Goal: Use online tool/utility: Utilize a website feature to perform a specific function

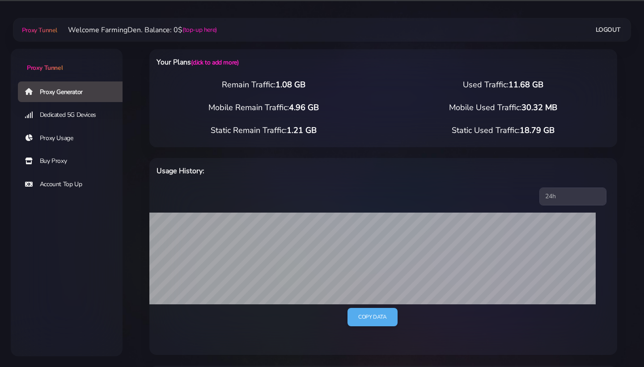
select select "SG"
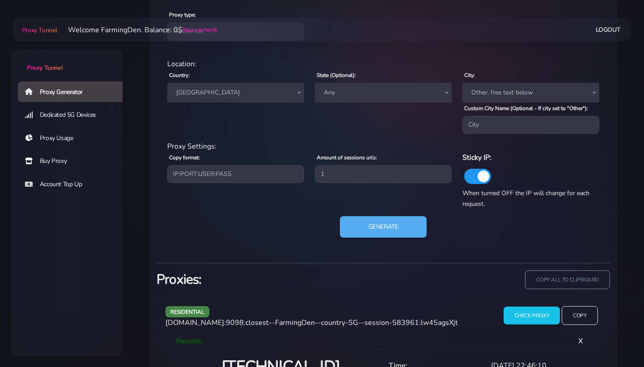
click at [249, 96] on span "[GEOGRAPHIC_DATA]" at bounding box center [236, 92] width 126 height 13
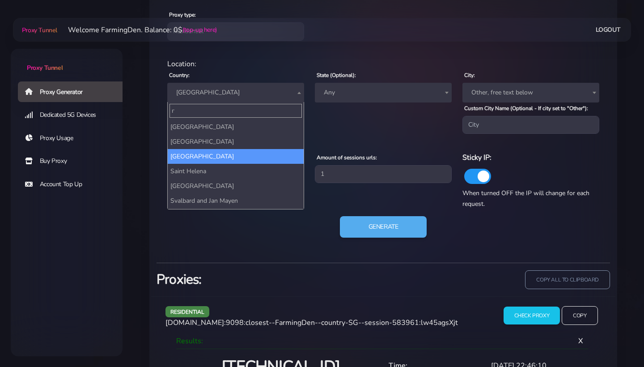
scroll to position [0, 0]
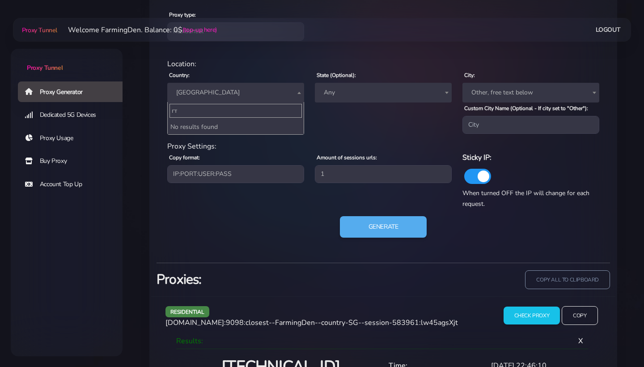
type input "г"
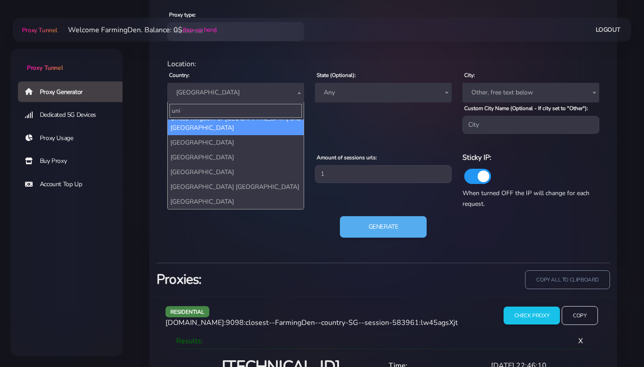
scroll to position [23, 0]
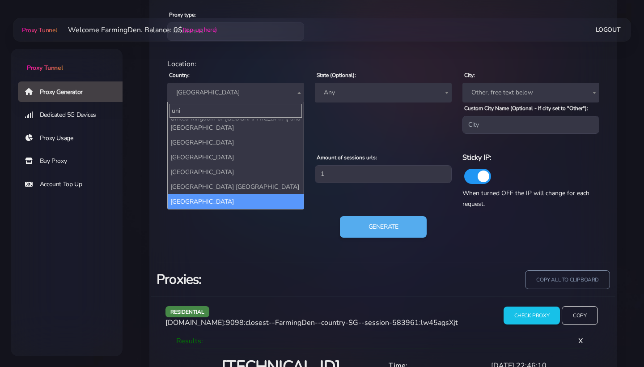
type input "uni"
select select "US"
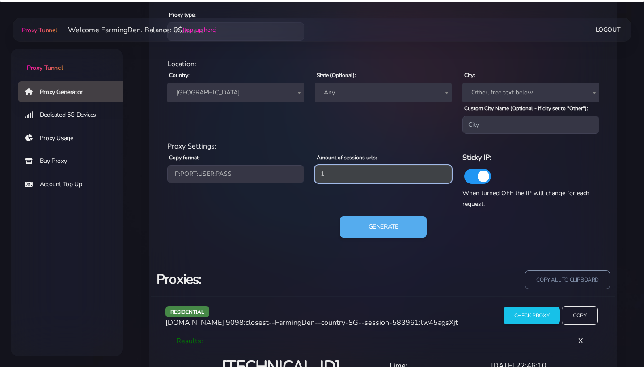
click at [344, 176] on input "1" at bounding box center [383, 174] width 137 height 18
type input "5"
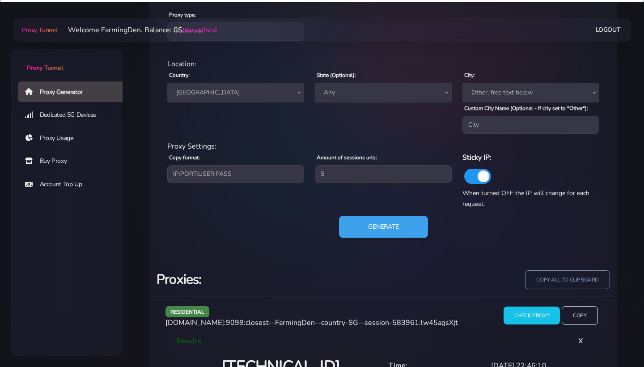
click at [374, 230] on button "Generate" at bounding box center [383, 227] width 89 height 22
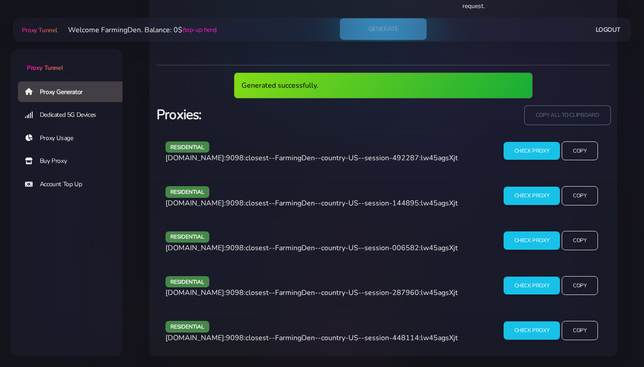
click at [568, 111] on input "copy all to clipboard" at bounding box center [568, 115] width 86 height 20
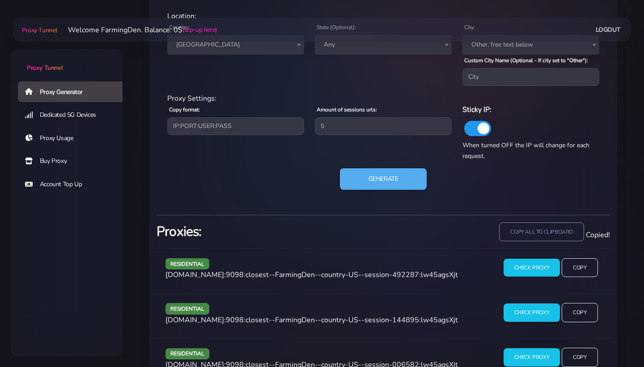
scroll to position [427, 0]
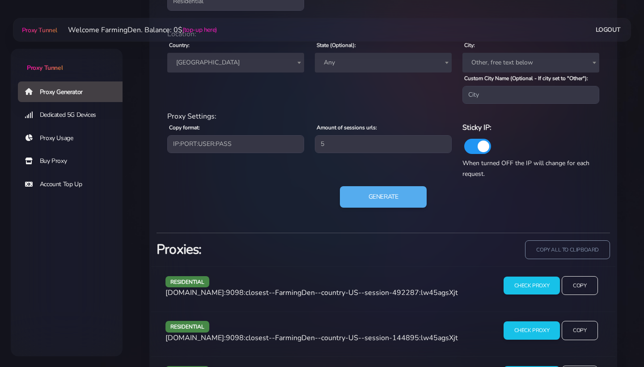
click at [354, 63] on span "Any" at bounding box center [383, 62] width 126 height 13
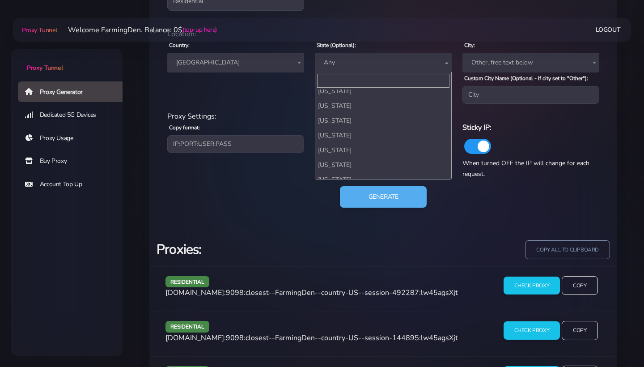
scroll to position [350, 0]
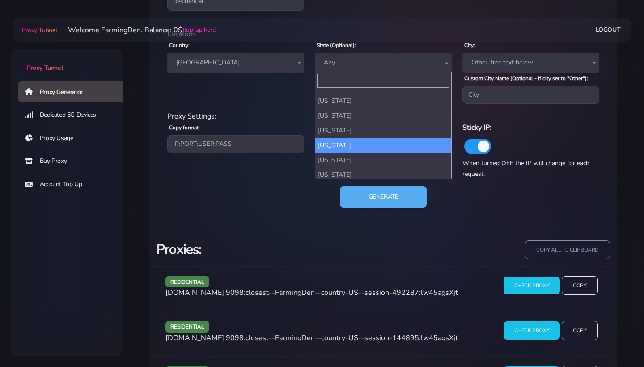
select select "MT"
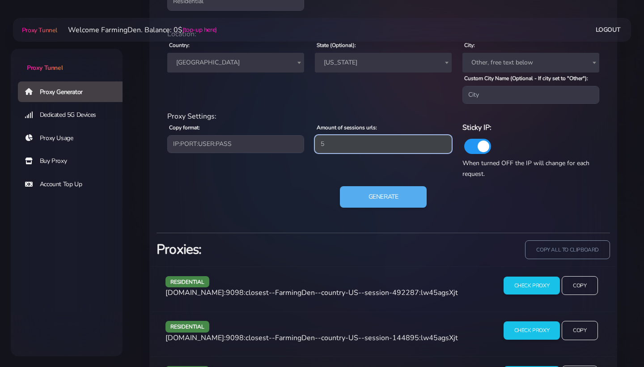
click at [352, 153] on input "5" at bounding box center [383, 144] width 137 height 18
type input "3"
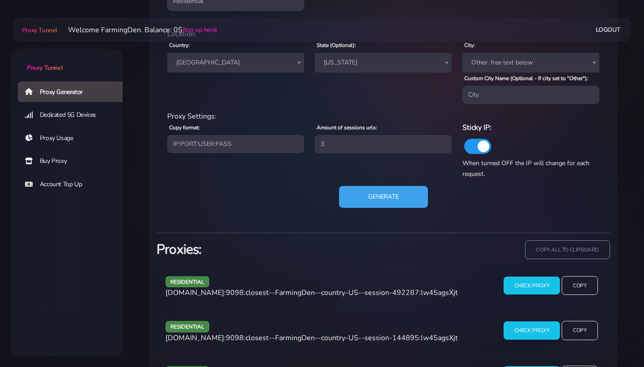
click at [379, 202] on button "Generate" at bounding box center [383, 197] width 89 height 22
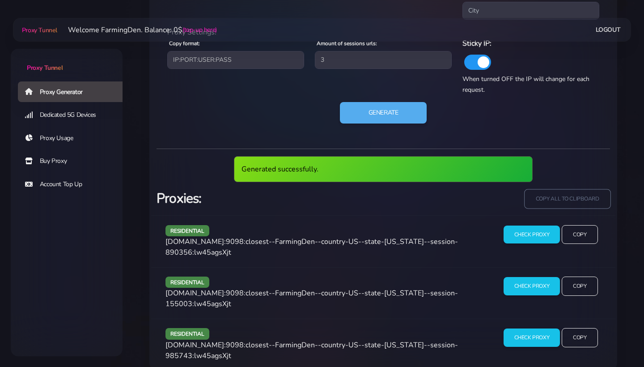
scroll to position [510, 0]
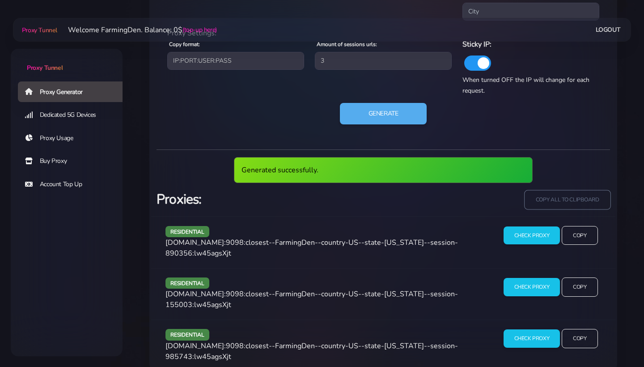
click at [555, 203] on input "copy all to clipboard" at bounding box center [568, 200] width 86 height 20
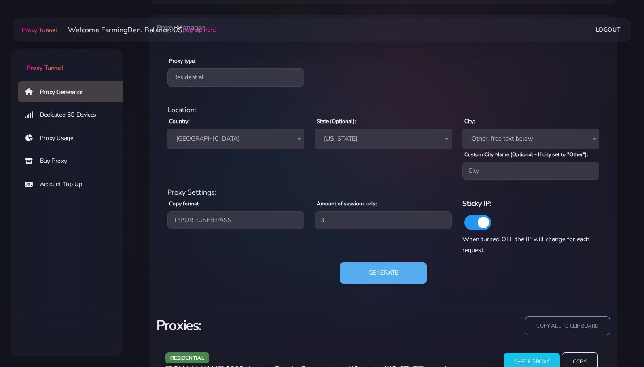
scroll to position [283, 0]
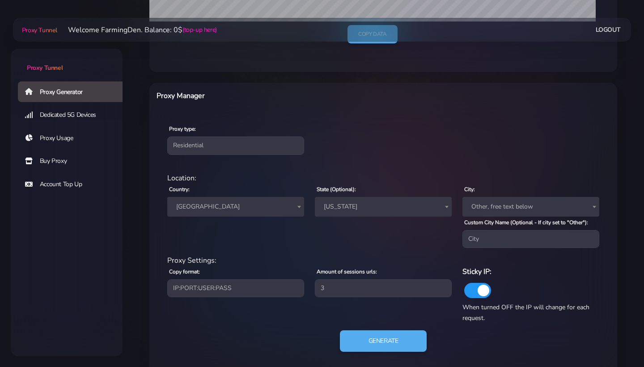
click at [354, 215] on span "[US_STATE]" at bounding box center [383, 207] width 137 height 20
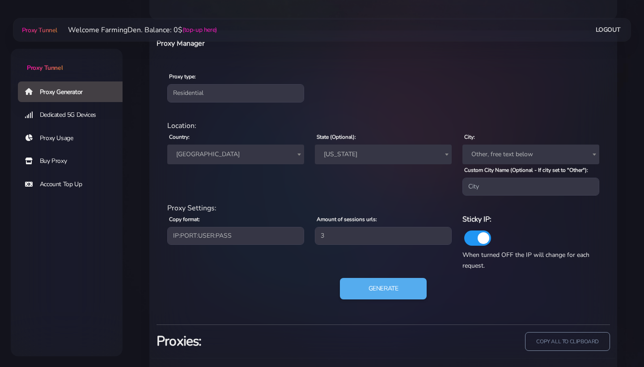
scroll to position [334, 0]
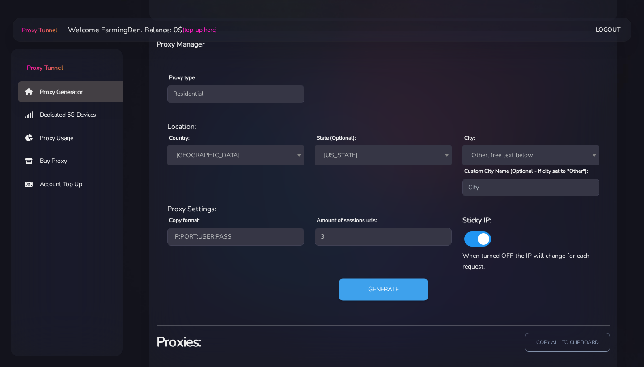
click at [361, 299] on button "Generate" at bounding box center [383, 290] width 89 height 22
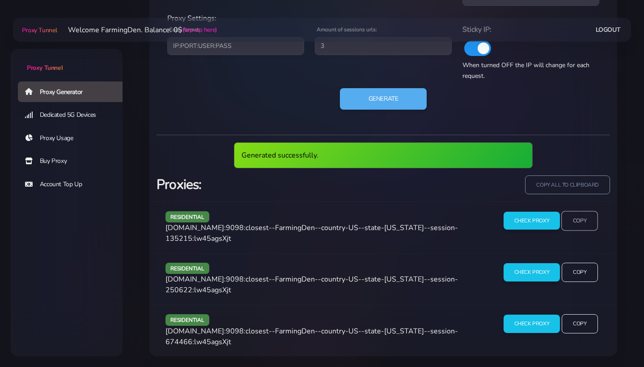
scroll to position [531, 0]
click at [574, 216] on input "Copy" at bounding box center [580, 221] width 37 height 20
click at [535, 214] on input "Check Proxy" at bounding box center [532, 220] width 58 height 19
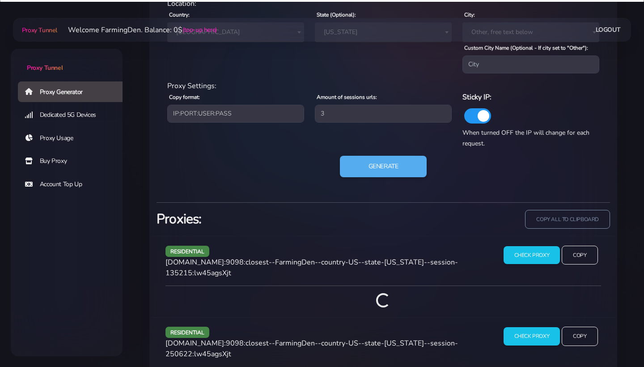
scroll to position [410, 0]
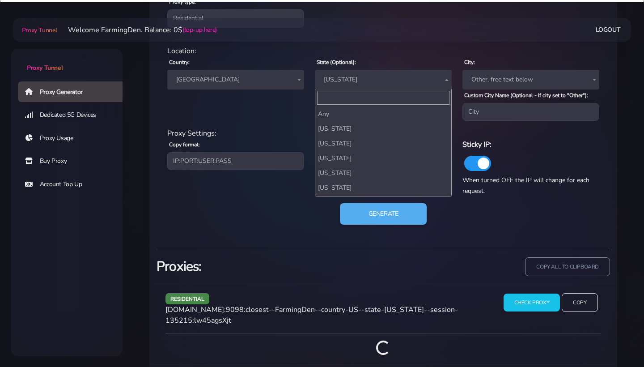
click at [374, 77] on span "[US_STATE]" at bounding box center [383, 79] width 126 height 13
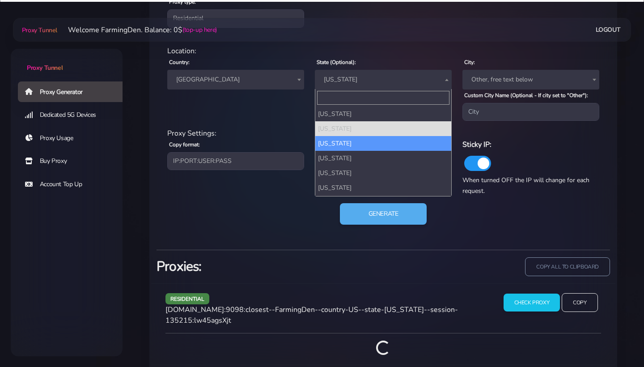
scroll to position [482, 0]
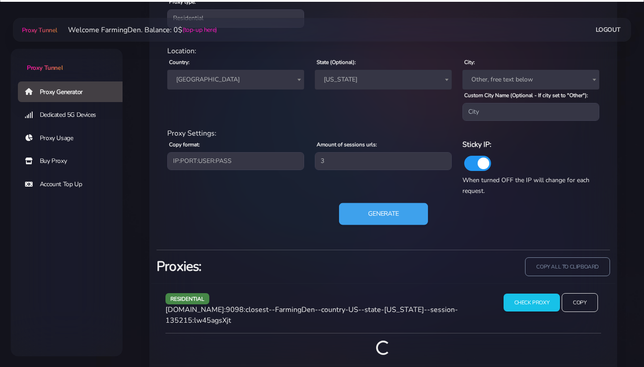
click at [375, 217] on button "Generate" at bounding box center [383, 214] width 89 height 22
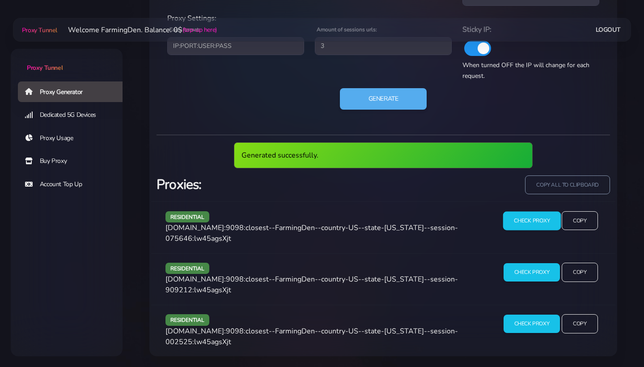
click at [553, 215] on input "Check Proxy" at bounding box center [532, 220] width 58 height 19
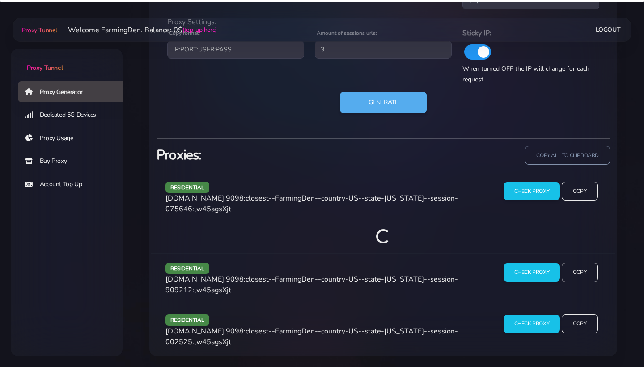
scroll to position [527, 0]
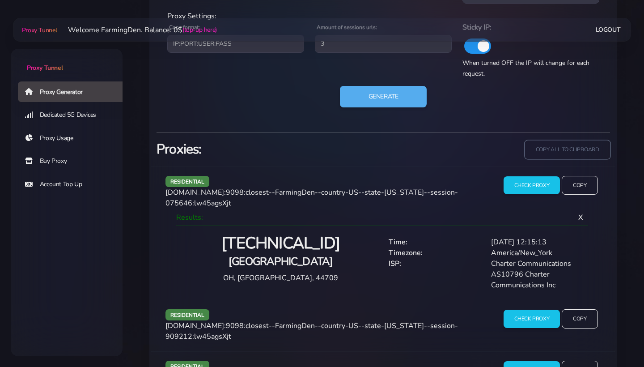
click at [559, 151] on input "copy all to clipboard" at bounding box center [568, 150] width 86 height 20
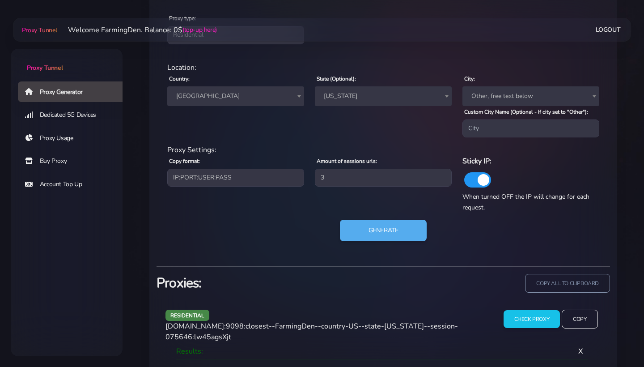
scroll to position [336, 0]
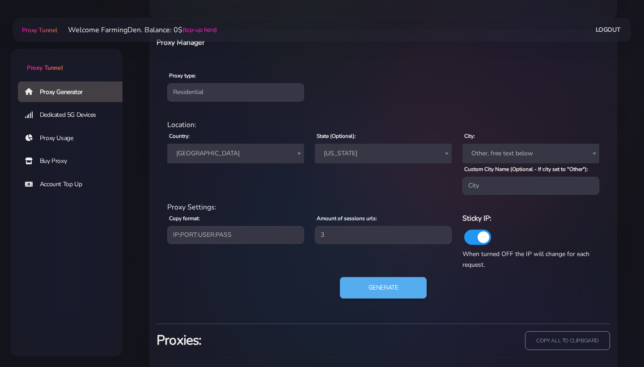
click at [371, 156] on span "[US_STATE]" at bounding box center [383, 153] width 126 height 13
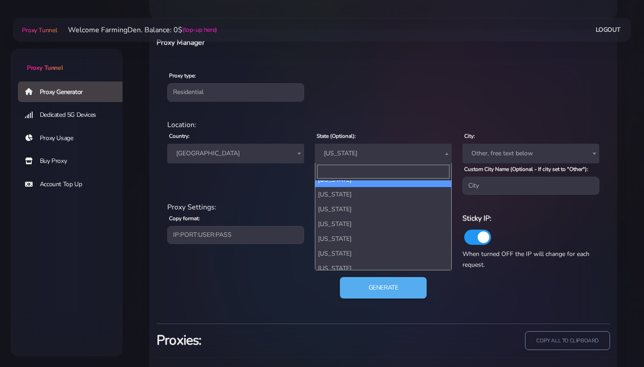
scroll to position [619, 0]
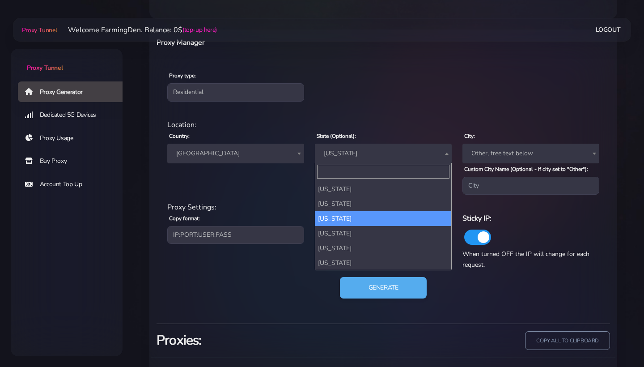
select select "TN"
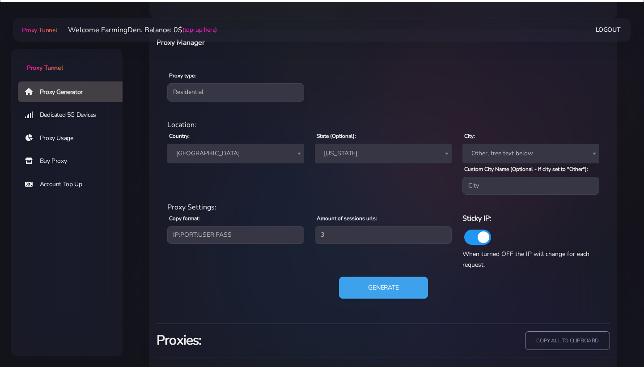
click at [380, 290] on button "Generate" at bounding box center [383, 288] width 89 height 22
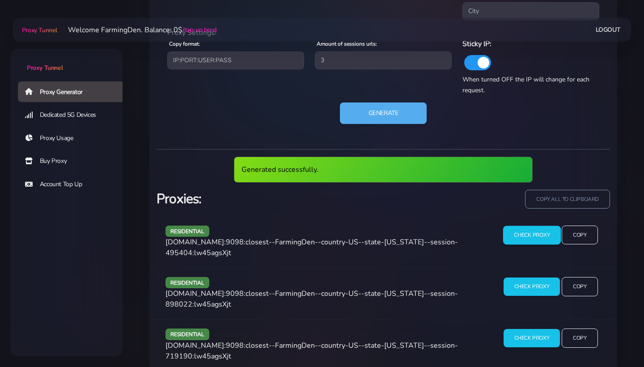
scroll to position [510, 0]
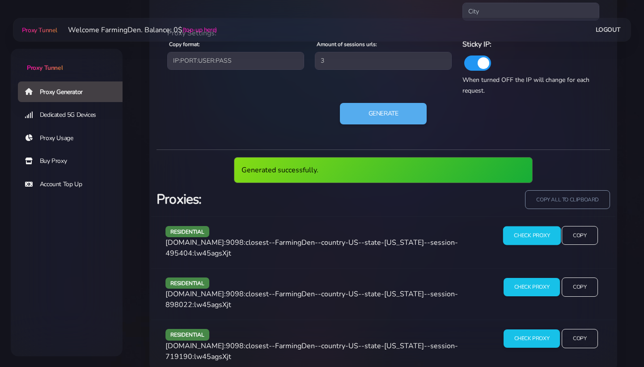
click at [551, 239] on input "Check Proxy" at bounding box center [532, 235] width 58 height 19
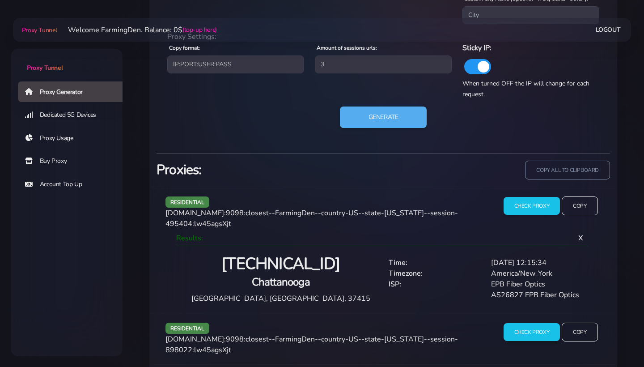
scroll to position [463, 0]
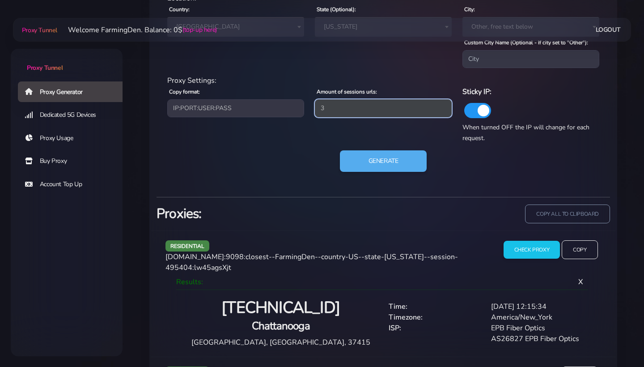
click at [380, 116] on input "3" at bounding box center [383, 108] width 137 height 18
type input "2"
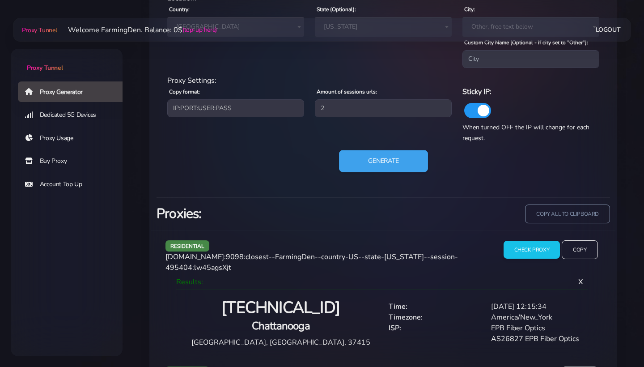
click at [410, 165] on button "Generate" at bounding box center [383, 161] width 89 height 22
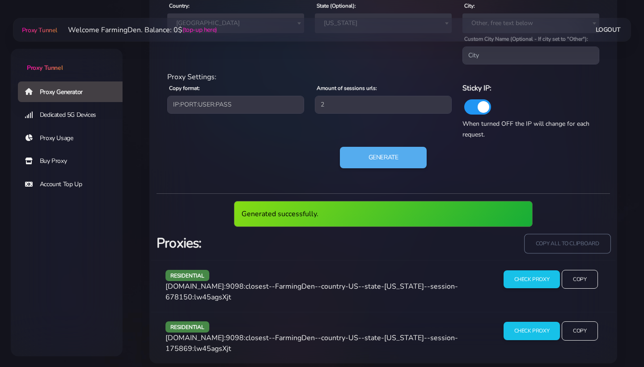
scroll to position [465, 0]
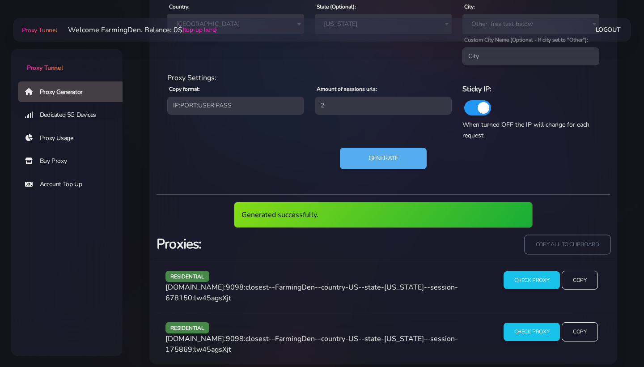
click at [551, 254] on input "copy all to clipboard" at bounding box center [568, 245] width 86 height 20
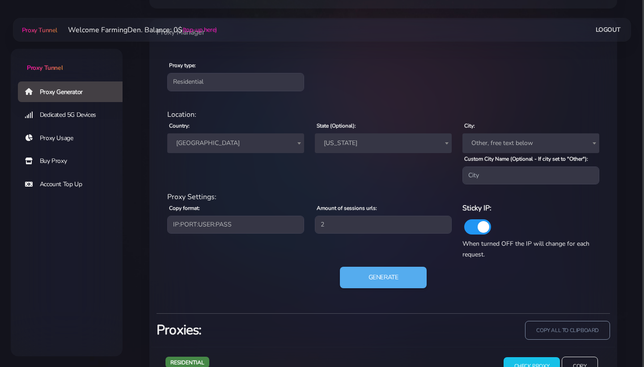
scroll to position [348, 0]
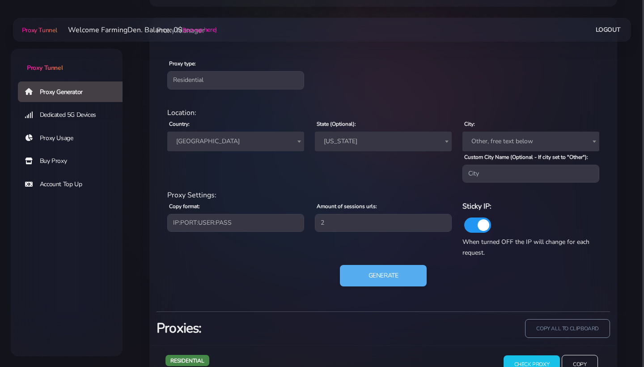
click at [331, 149] on span "[US_STATE]" at bounding box center [383, 142] width 137 height 20
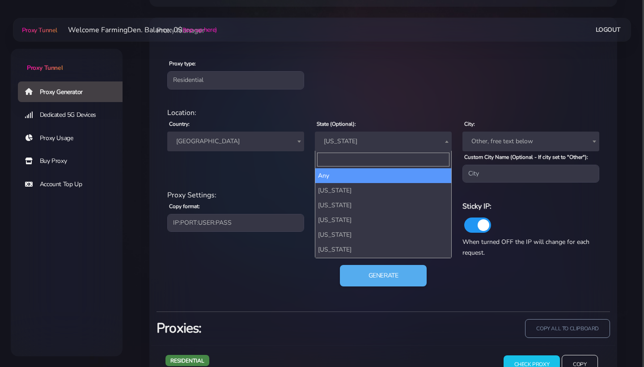
scroll to position [0, 0]
select select
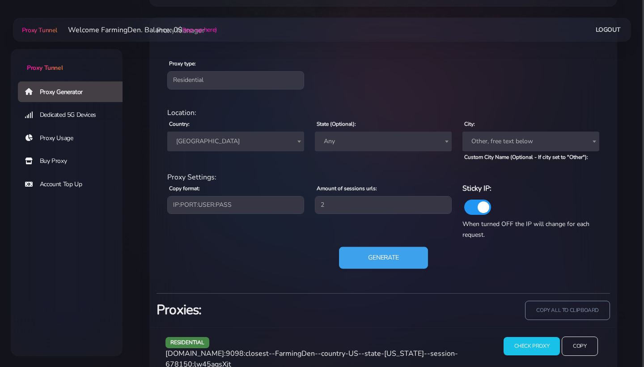
click at [388, 264] on button "Generate" at bounding box center [383, 258] width 89 height 22
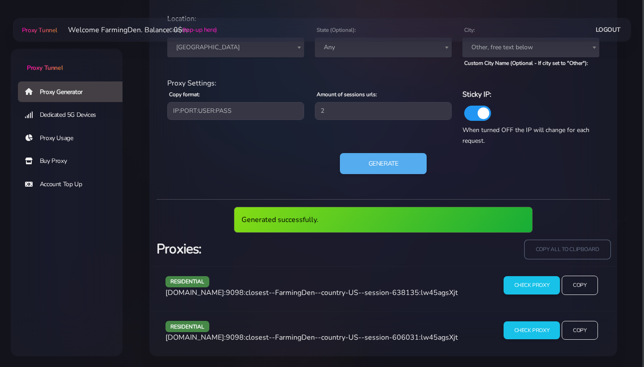
scroll to position [447, 0]
click at [573, 250] on input "copy all to clipboard" at bounding box center [568, 250] width 86 height 20
